Goal: Use online tool/utility: Utilize a website feature to perform a specific function

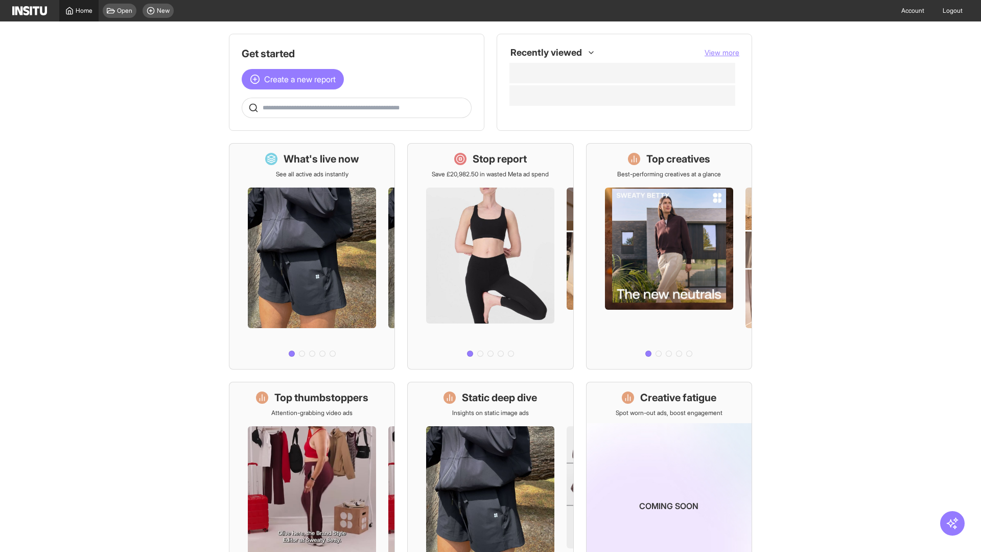
click at [79, 11] on span "Home" at bounding box center [84, 11] width 17 height 8
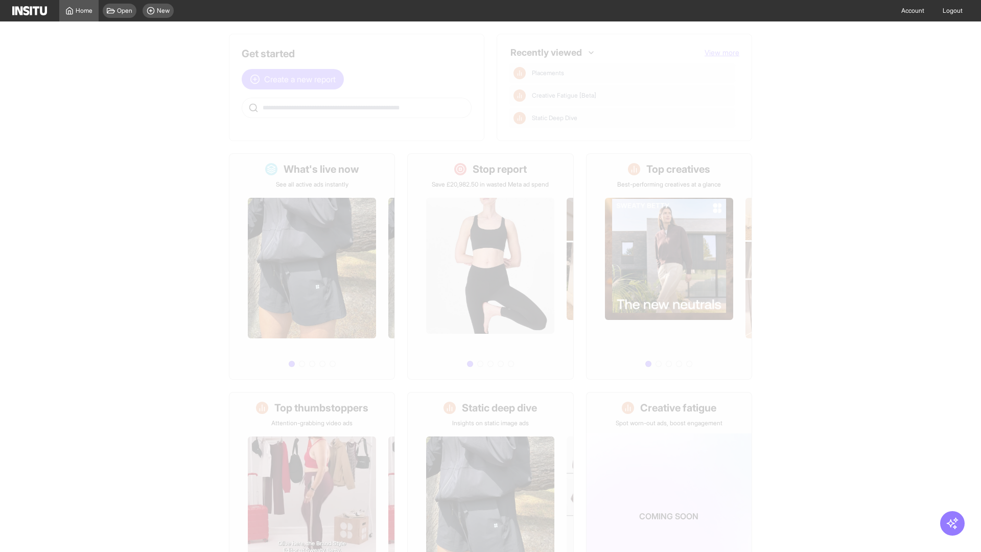
click at [295, 79] on span "Create a new report" at bounding box center [300, 79] width 72 height 12
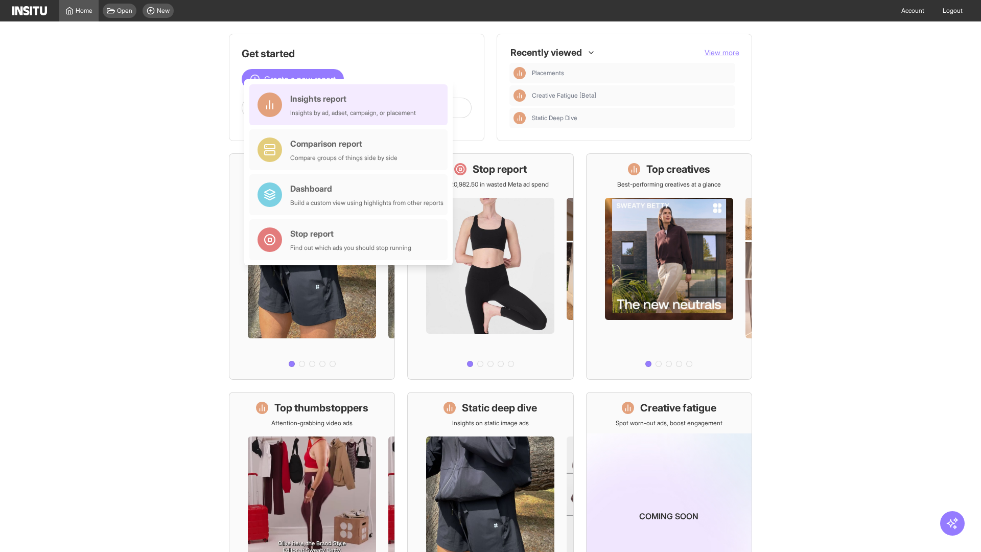
click at [351, 105] on div "Insights report Insights by ad, adset, campaign, or placement" at bounding box center [353, 104] width 126 height 25
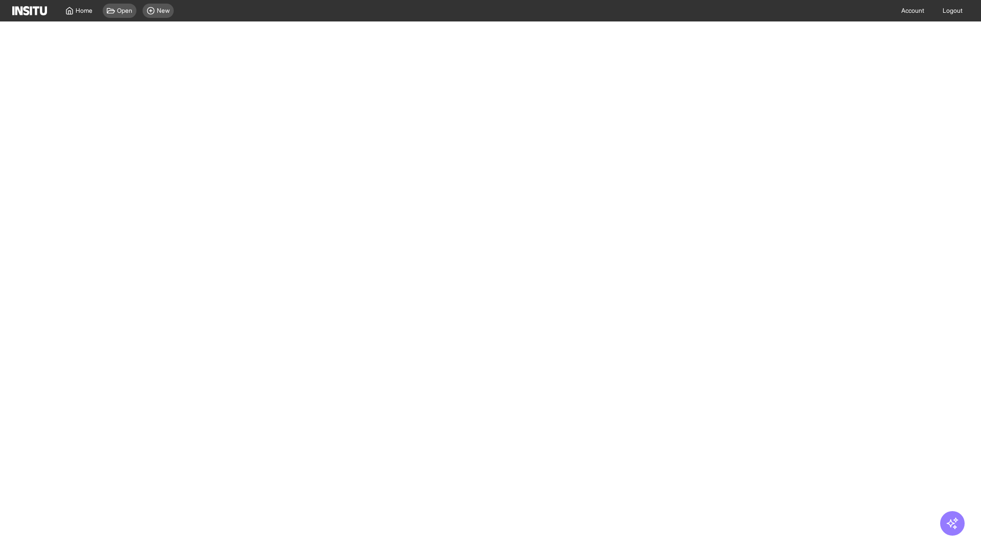
select select "**"
